Goal: Task Accomplishment & Management: Manage account settings

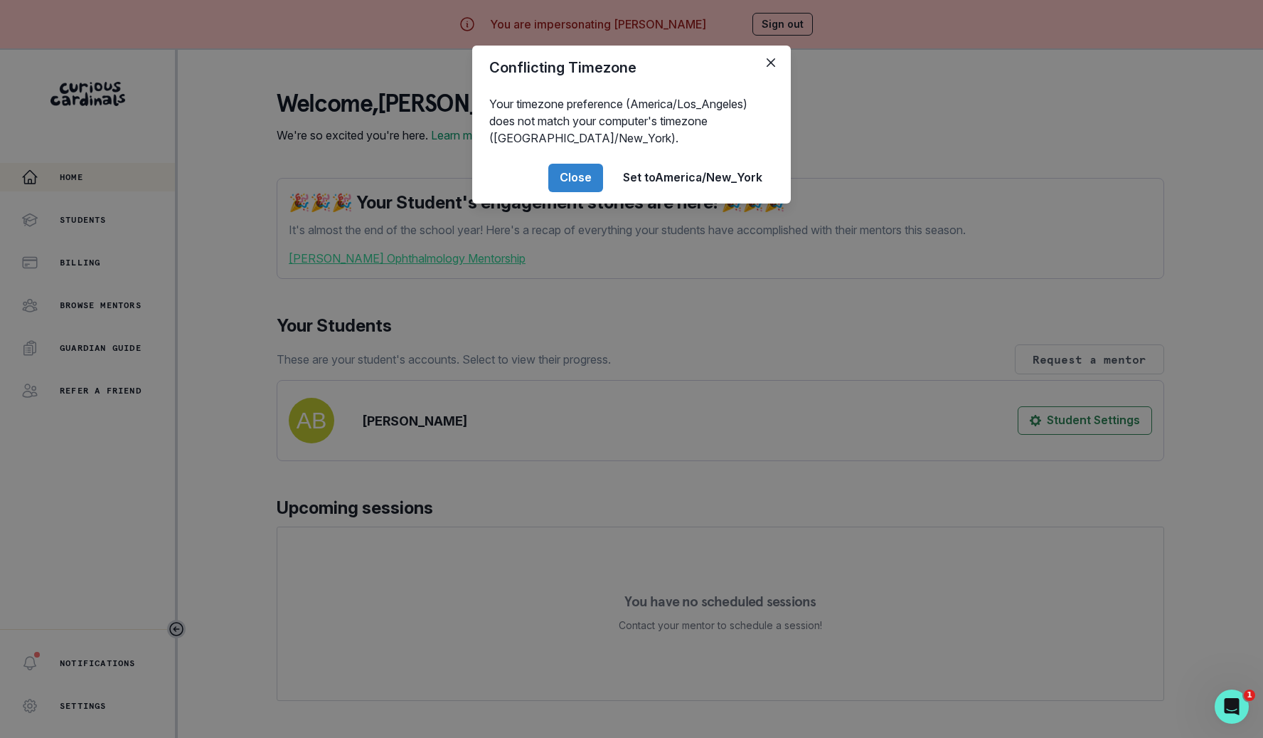
click at [181, 220] on div "Conflicting Timezone Your timezone preference (America/Los_Angeles) does not ma…" at bounding box center [631, 369] width 1263 height 738
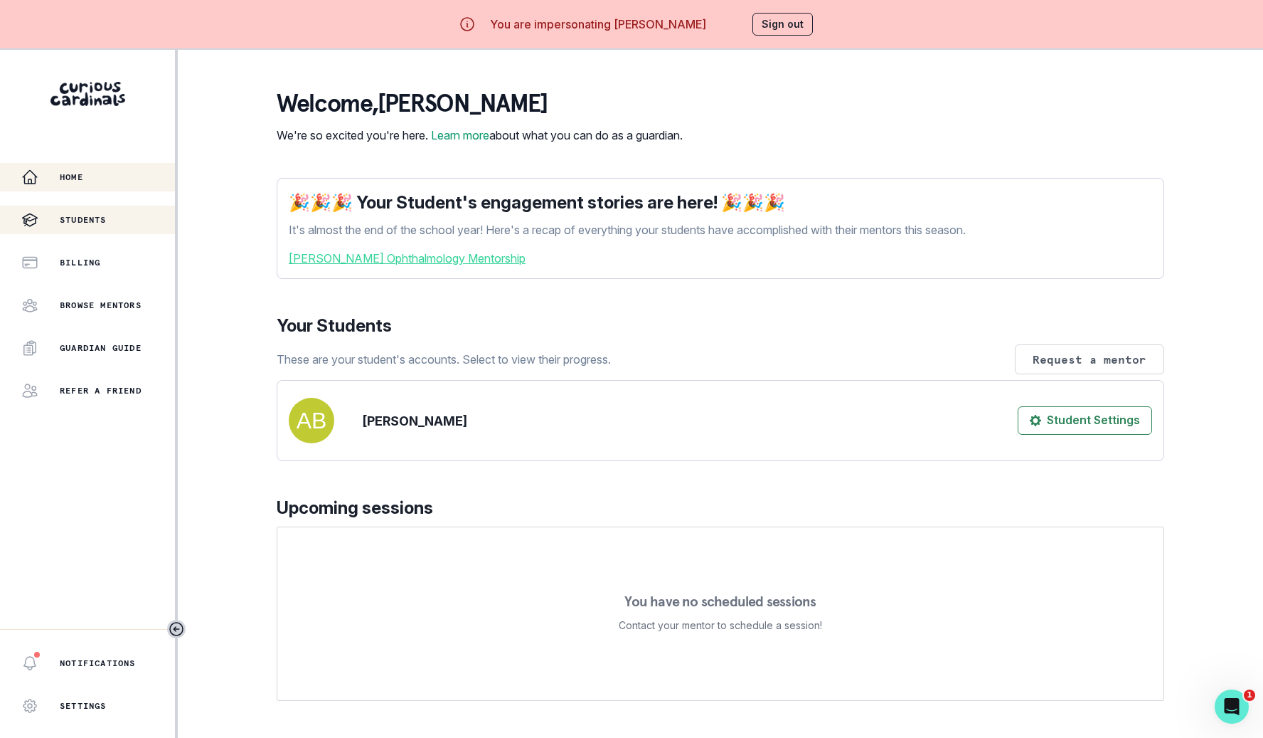
click at [105, 214] on p "Students" at bounding box center [83, 219] width 47 height 11
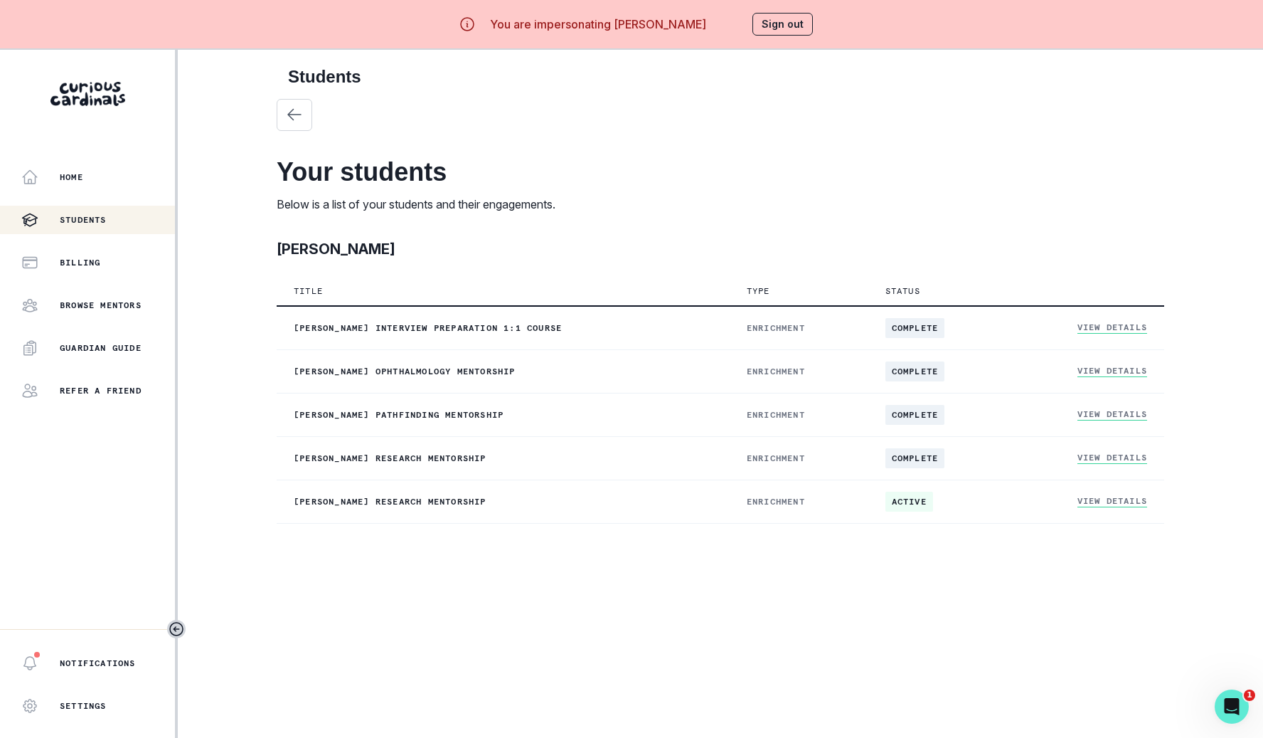
click at [113, 289] on div "Home Students Billing Browse Mentors Guardian Guide Refer a friend" at bounding box center [87, 284] width 175 height 242
click at [117, 262] on div "Billing" at bounding box center [98, 262] width 154 height 17
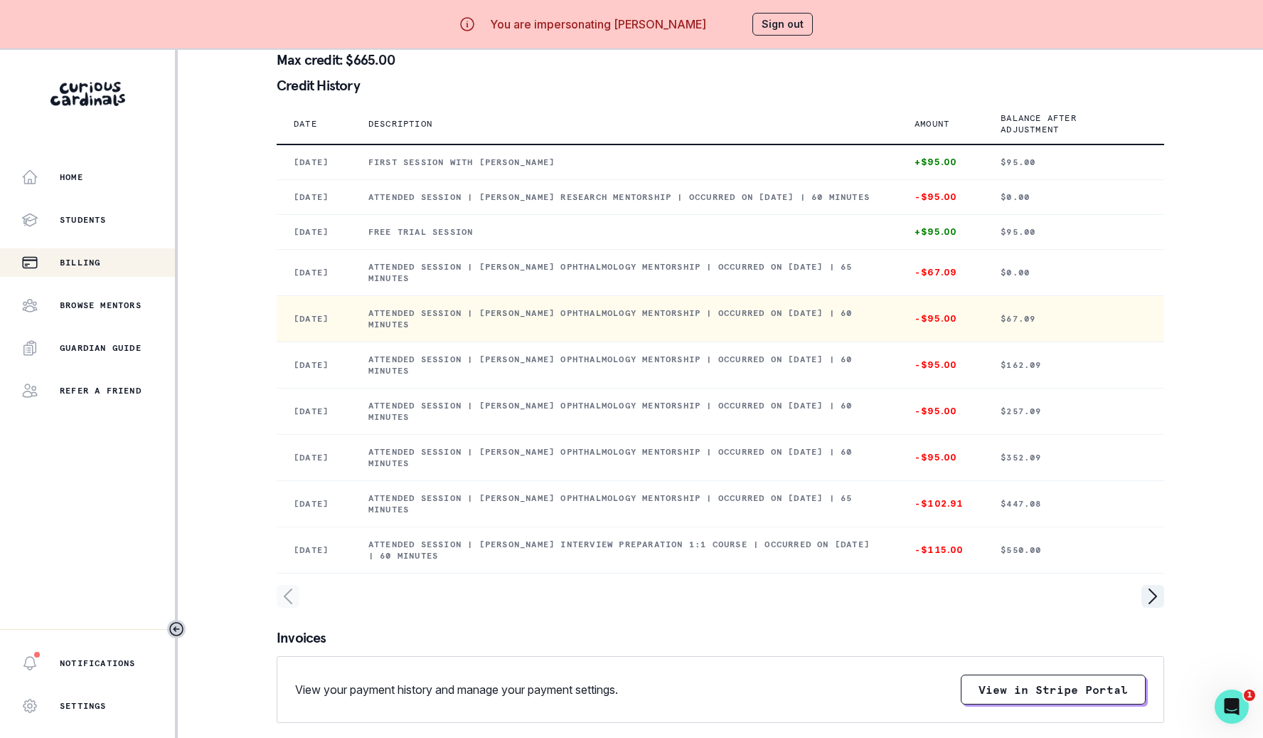
scroll to position [80, 0]
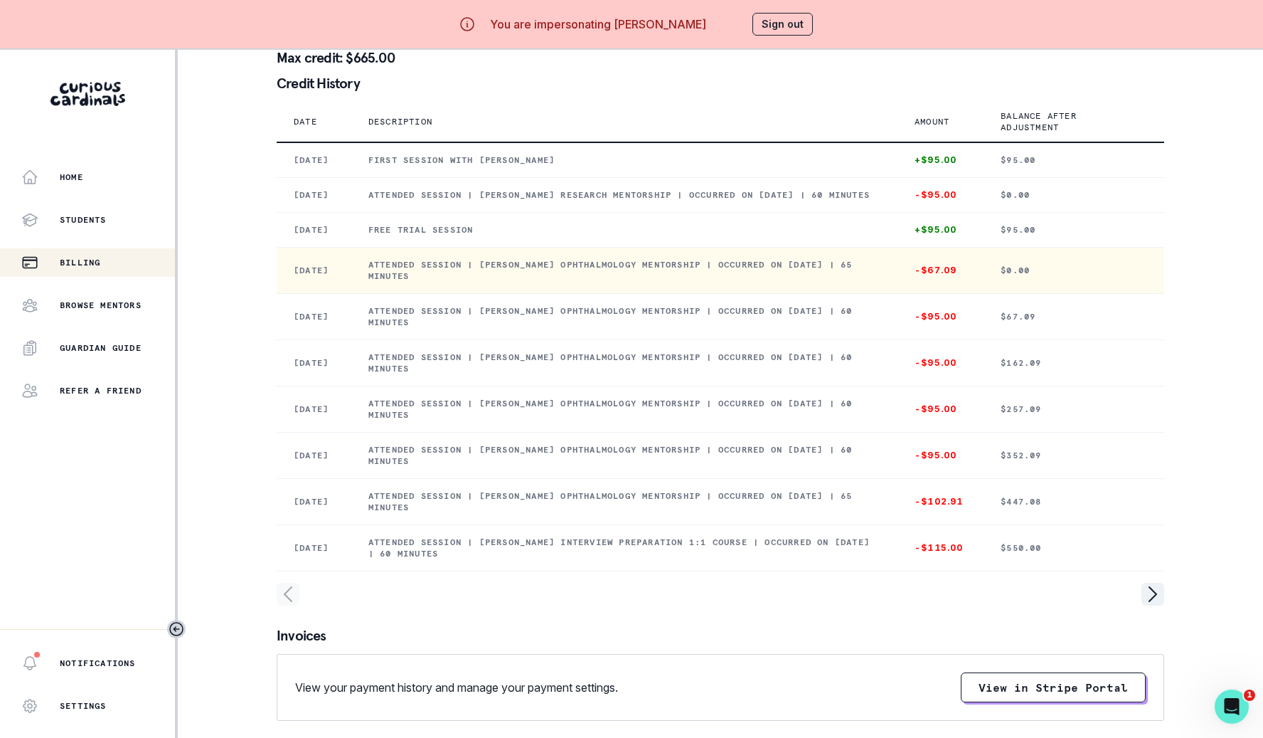
click at [588, 282] on p "Attended session | [PERSON_NAME] Ophthalmology Mentorship | Occurred on [DATE] …" at bounding box center [624, 270] width 512 height 23
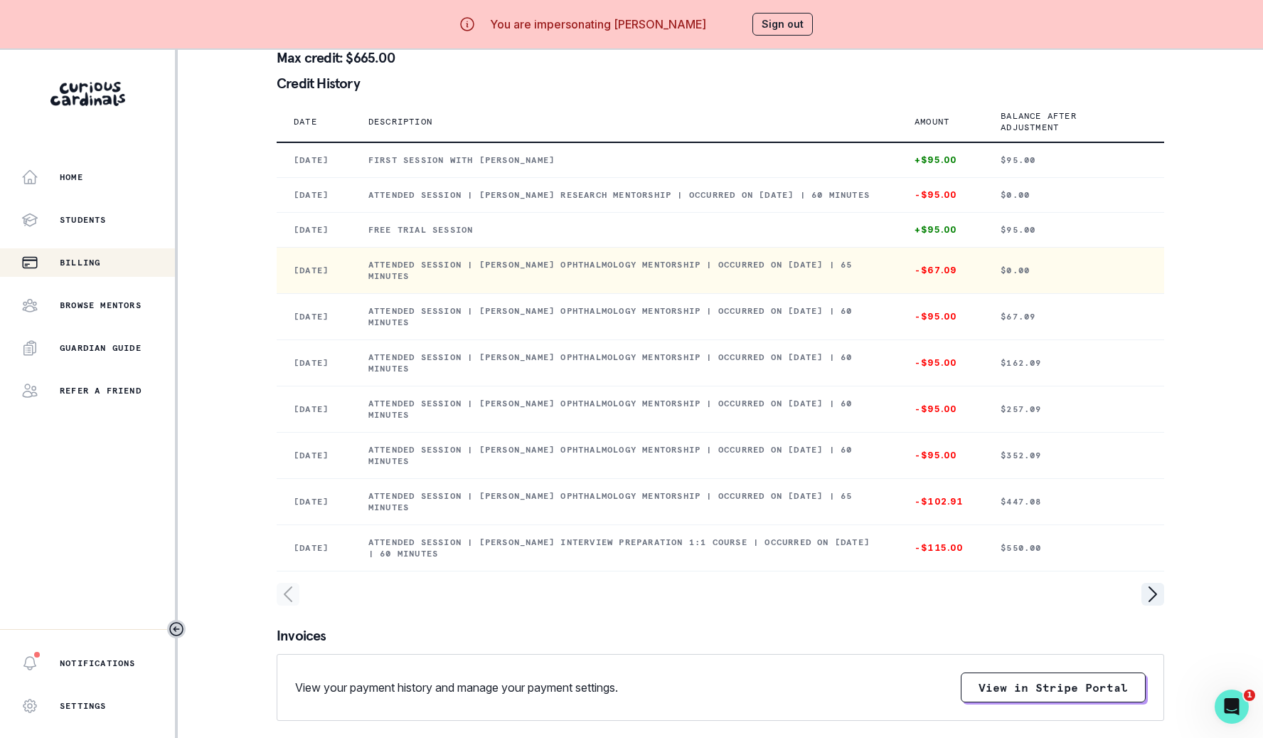
click at [588, 282] on p "Attended session | [PERSON_NAME] Ophthalmology Mentorship | Occurred on [DATE] …" at bounding box center [624, 270] width 512 height 23
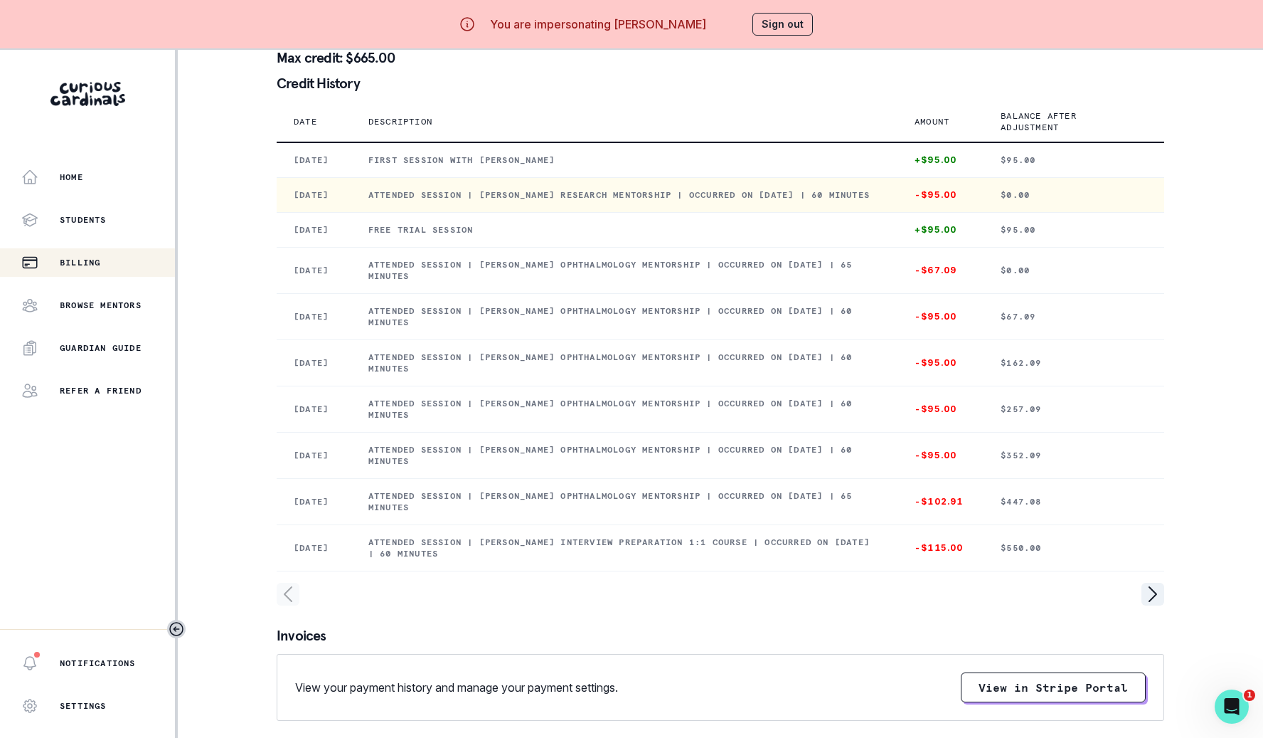
click at [631, 201] on p "Attended session | [PERSON_NAME] Research Mentorship | Occurred on [DATE] | 60 …" at bounding box center [624, 194] width 512 height 11
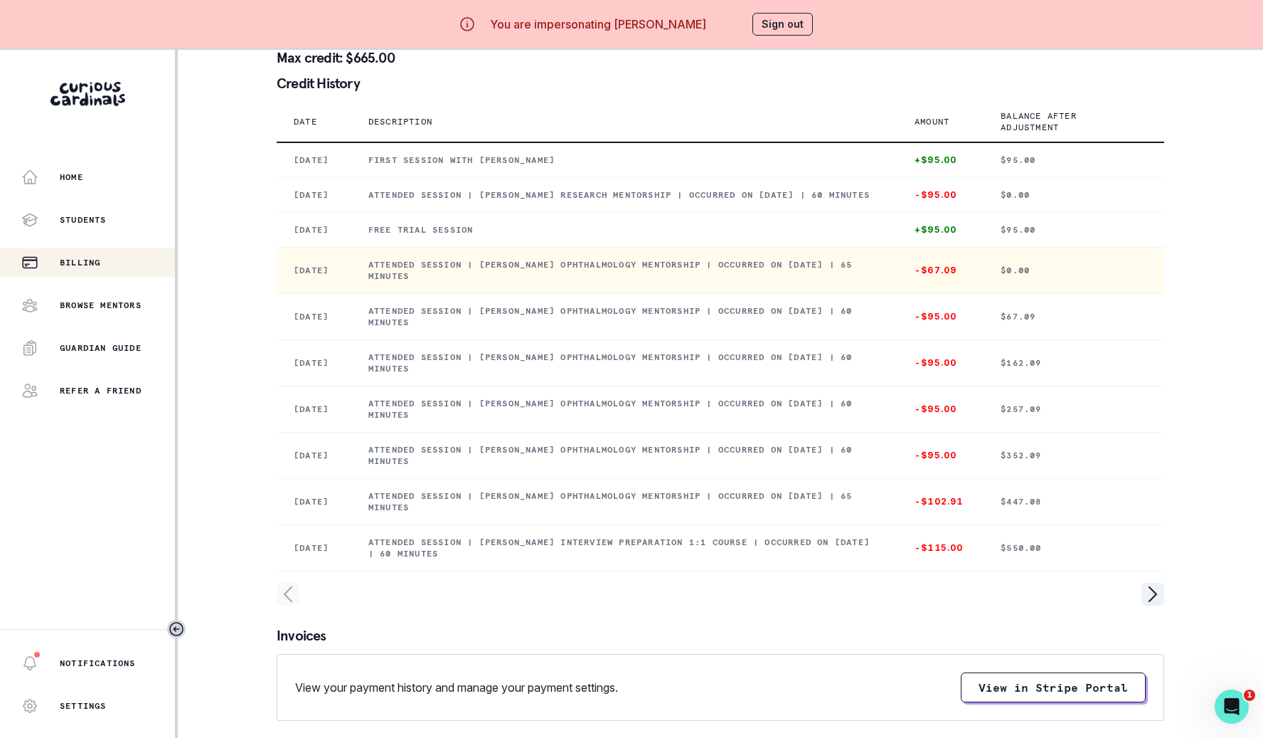
click at [617, 293] on td "Attended session | [PERSON_NAME] Ophthalmology Mentorship | Occurred on [DATE] …" at bounding box center [624, 270] width 546 height 46
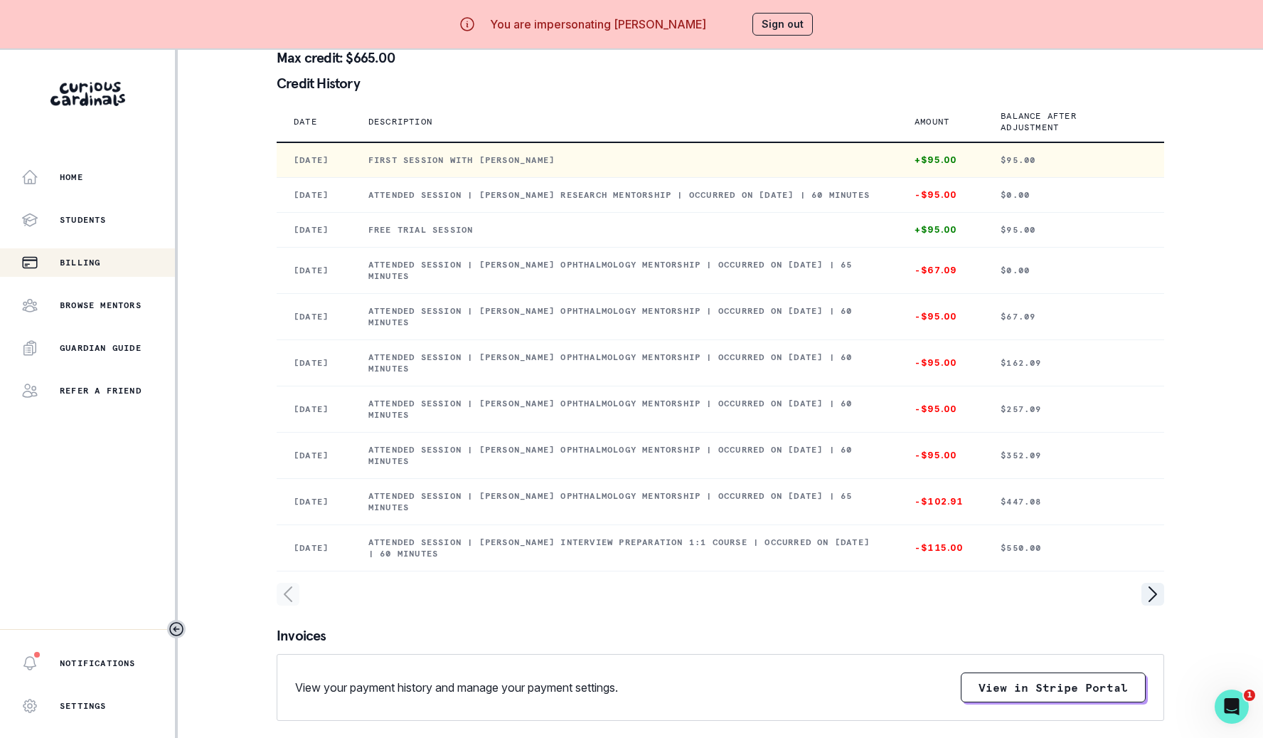
click at [602, 166] on p "First session with [PERSON_NAME]" at bounding box center [624, 159] width 512 height 11
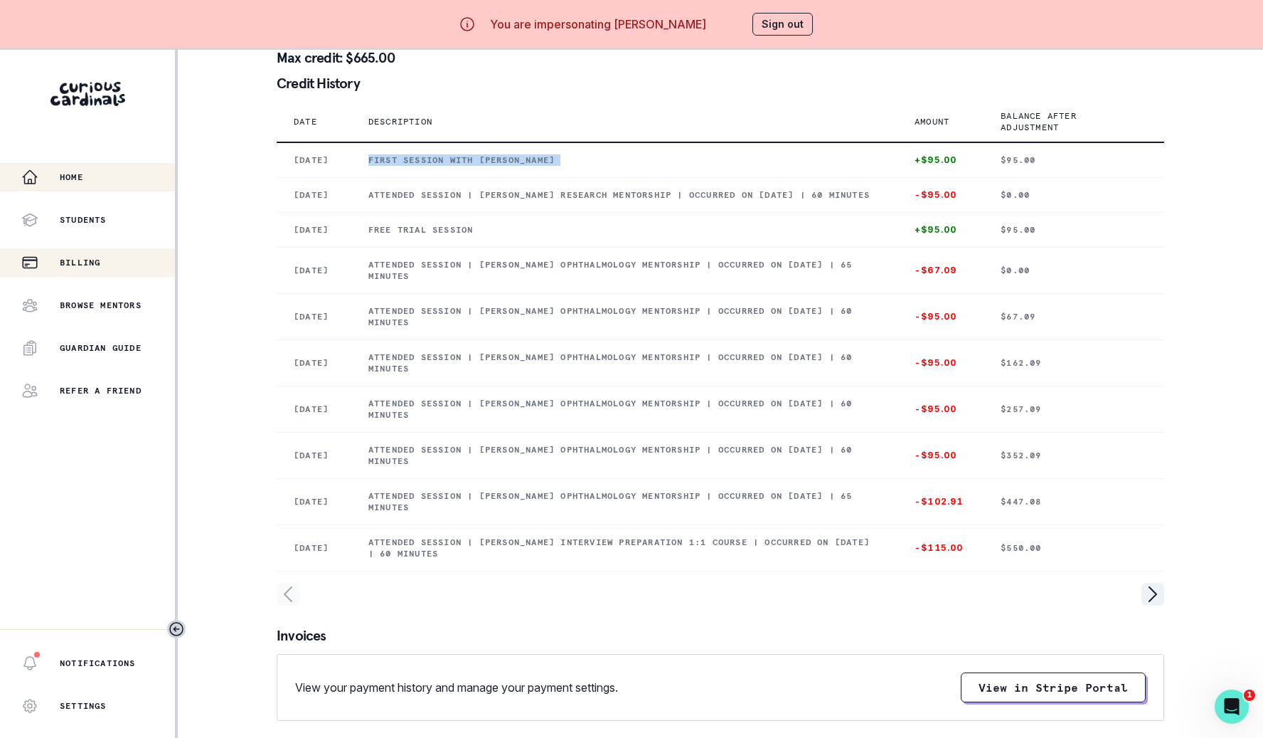
click at [122, 173] on div "Home" at bounding box center [98, 177] width 154 height 17
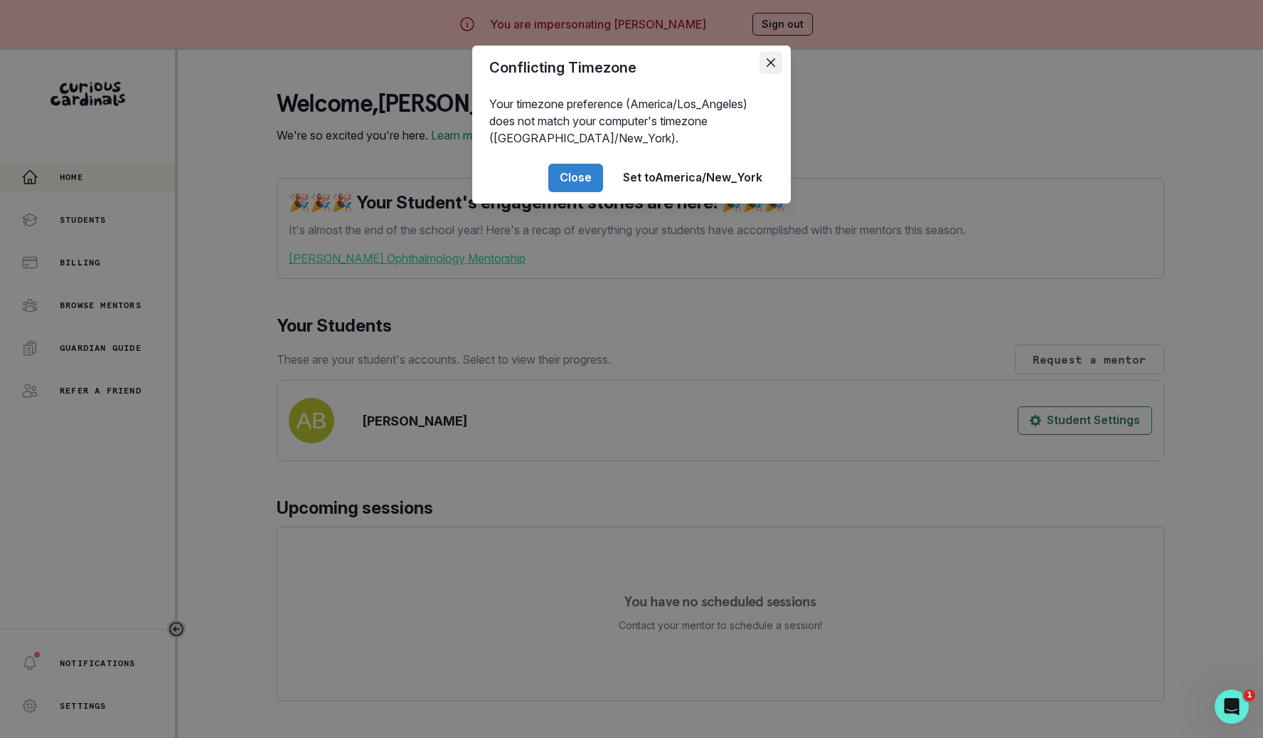
click at [777, 68] on button "Close" at bounding box center [771, 62] width 23 height 23
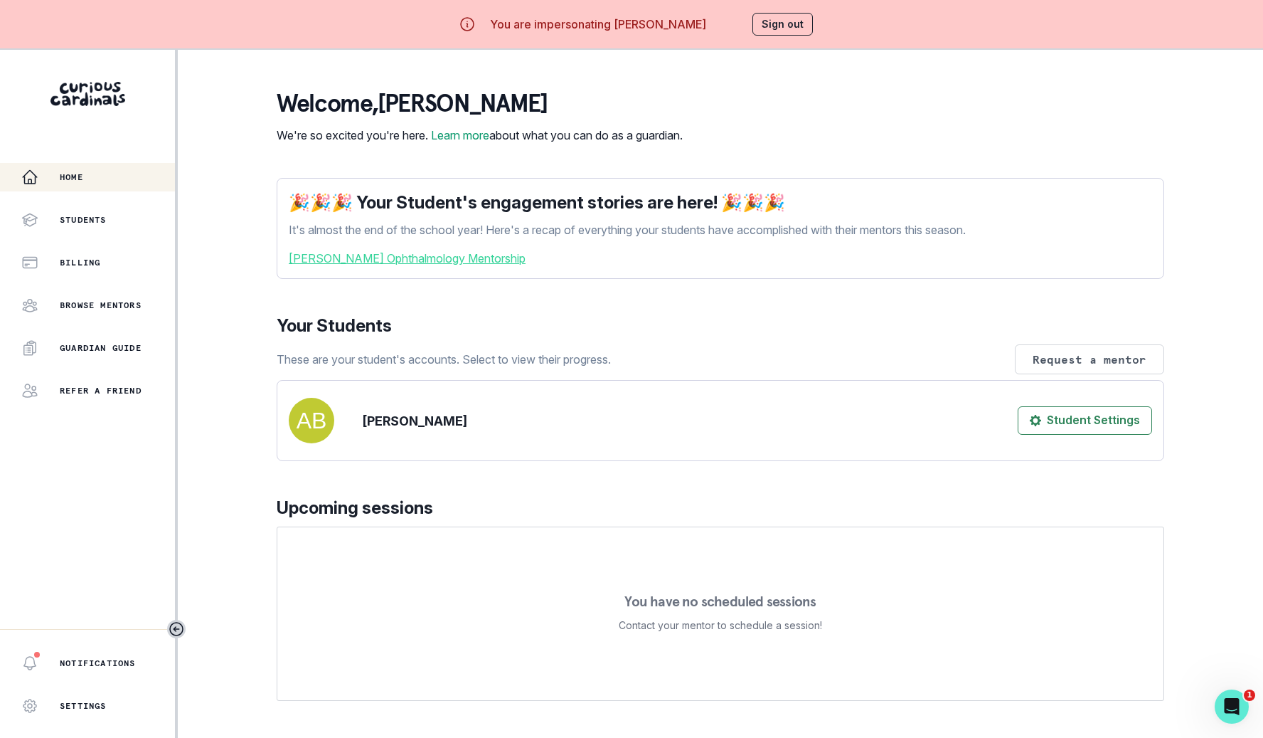
click at [784, 27] on button "Sign out" at bounding box center [782, 24] width 60 height 23
